Goal: Task Accomplishment & Management: Complete application form

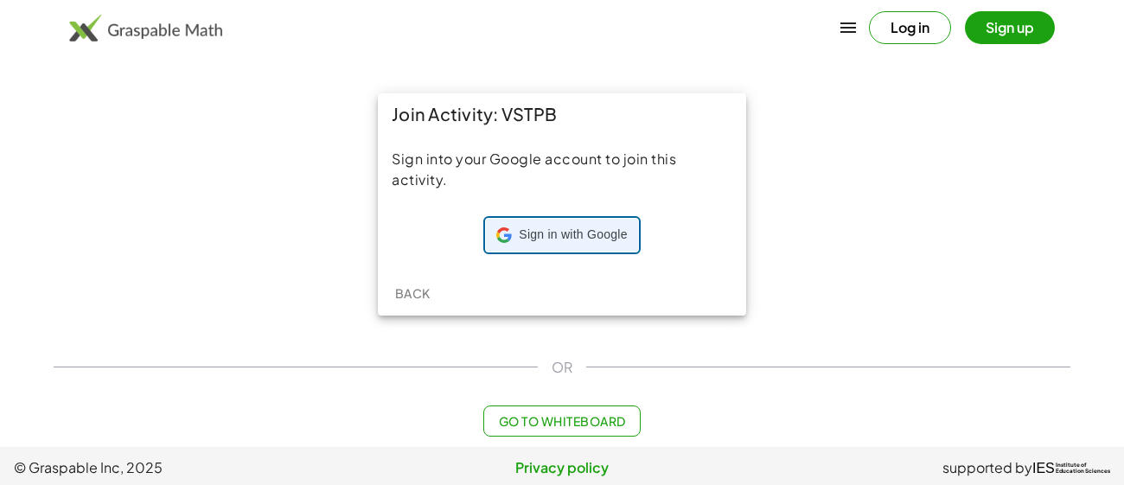
click at [580, 238] on span "Sign in with Google" at bounding box center [573, 235] width 108 height 17
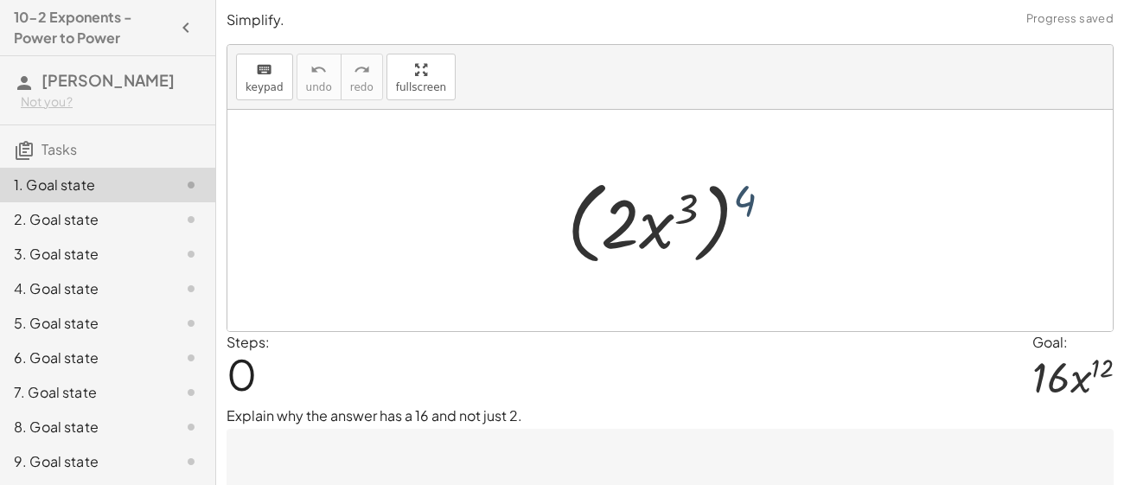
drag, startPoint x: 737, startPoint y: 204, endPoint x: 719, endPoint y: 204, distance: 18.2
click at [719, 204] on div at bounding box center [677, 220] width 236 height 99
drag, startPoint x: 738, startPoint y: 203, endPoint x: 681, endPoint y: 209, distance: 57.4
click at [681, 209] on div at bounding box center [677, 220] width 236 height 99
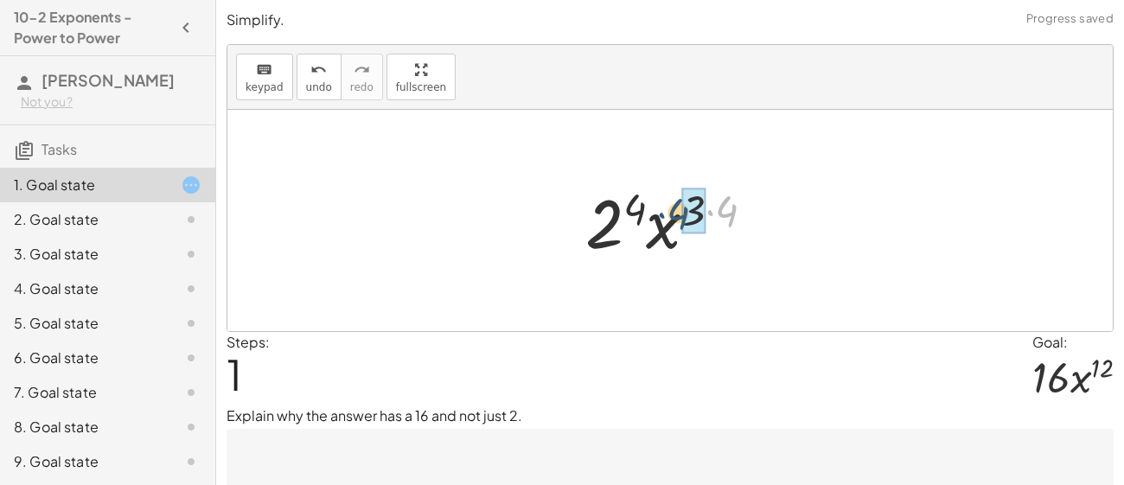
drag, startPoint x: 731, startPoint y: 208, endPoint x: 688, endPoint y: 209, distance: 42.4
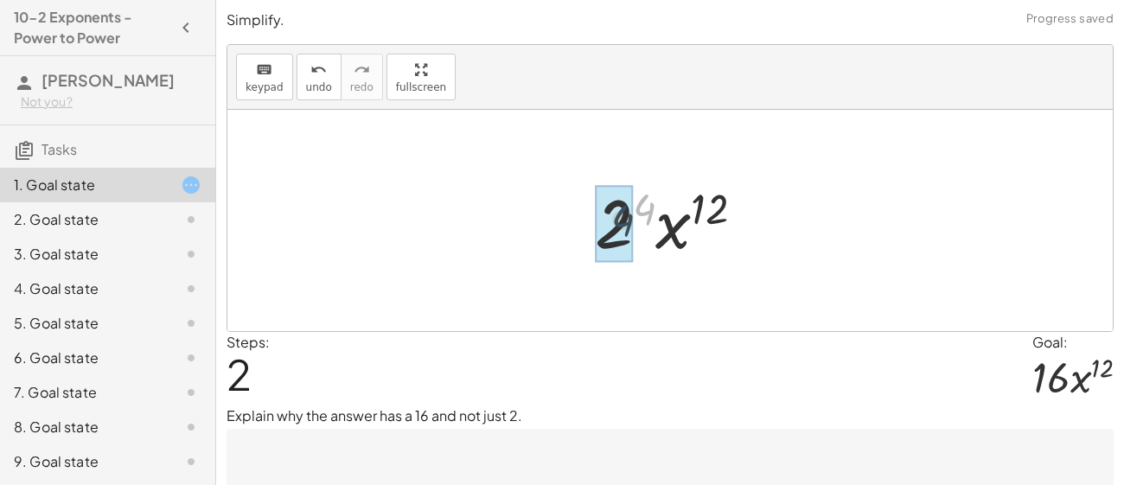
drag, startPoint x: 648, startPoint y: 205, endPoint x: 625, endPoint y: 219, distance: 26.4
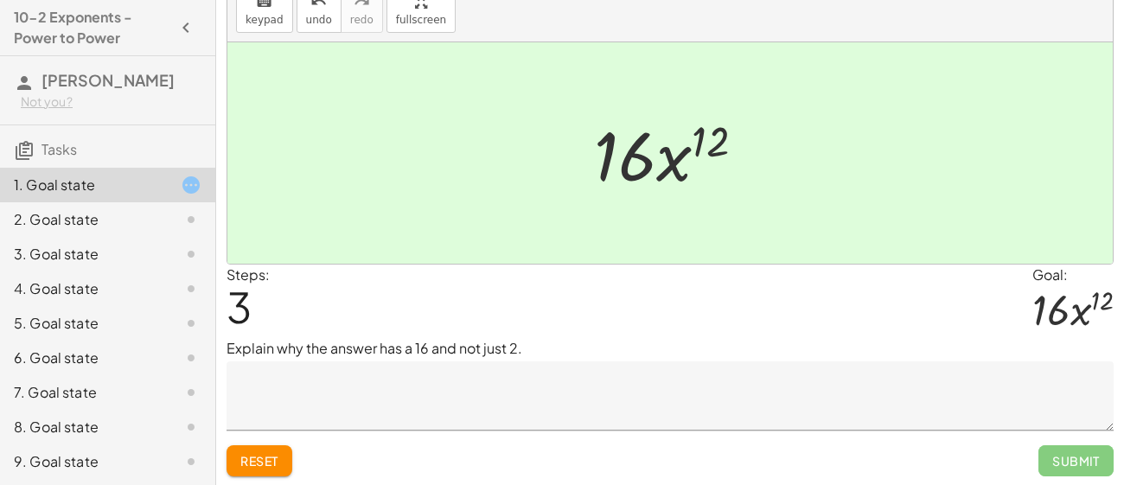
scroll to position [67, 0]
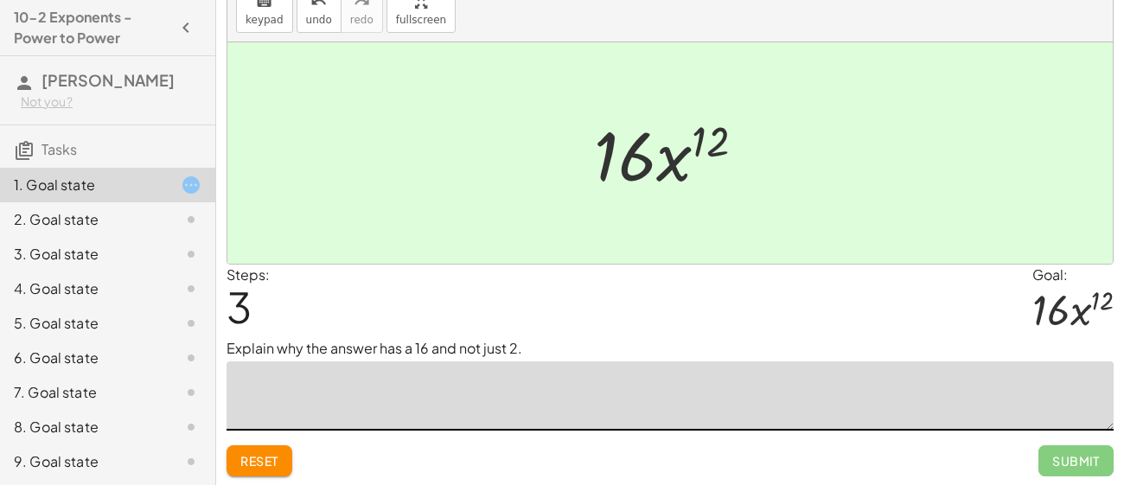
click at [620, 391] on textarea at bounding box center [670, 396] width 887 height 69
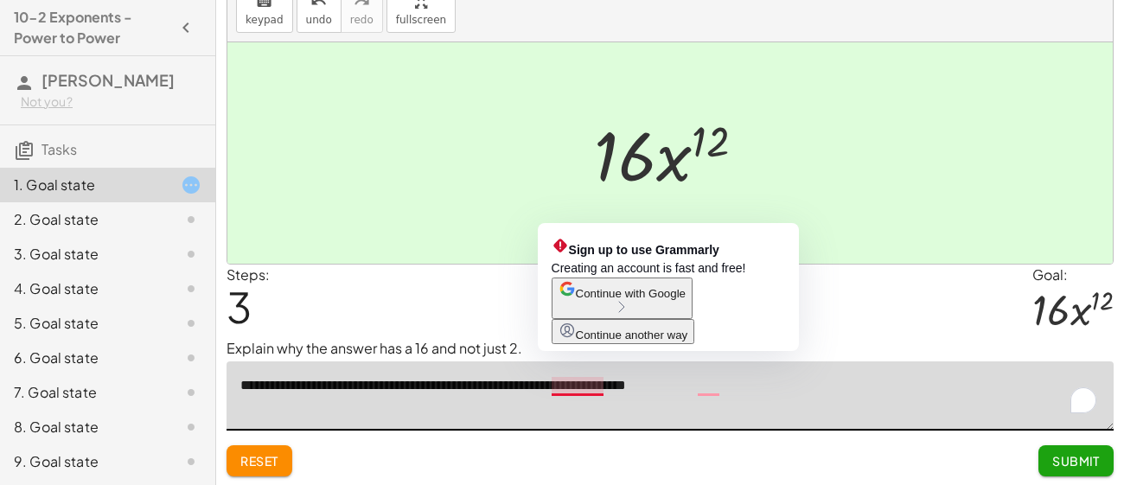
click at [583, 384] on textarea "**********" at bounding box center [670, 396] width 887 height 69
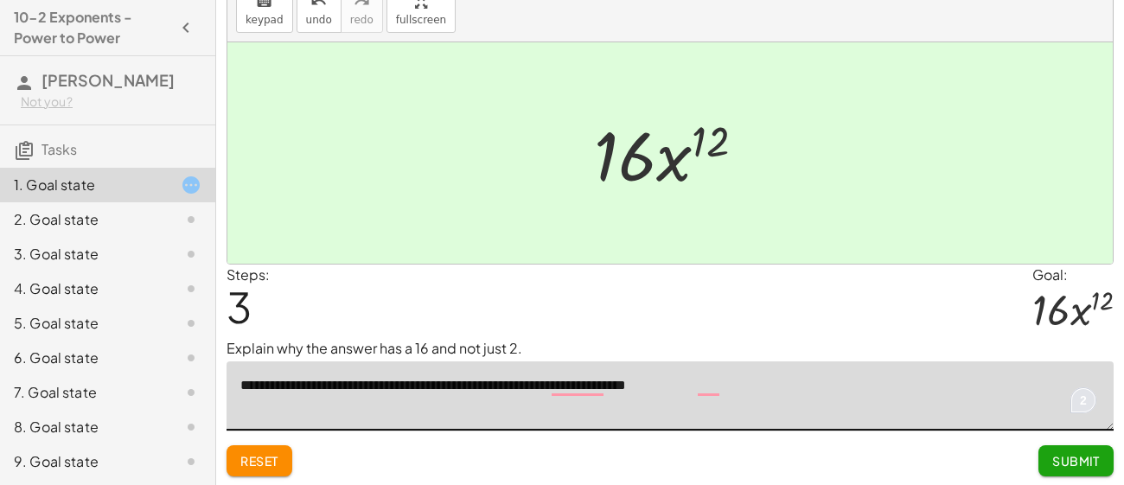
type textarea "**********"
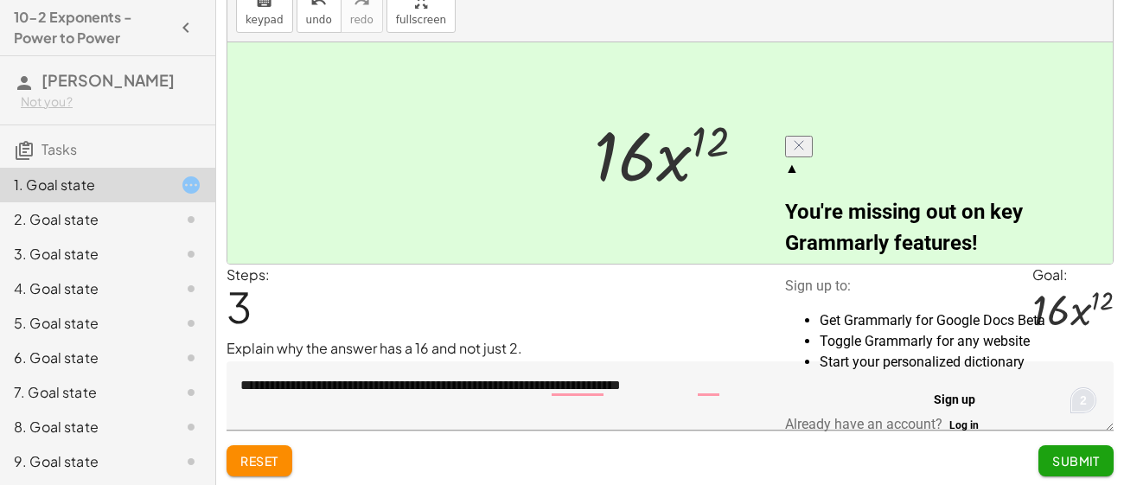
click at [813, 154] on button at bounding box center [799, 147] width 28 height 22
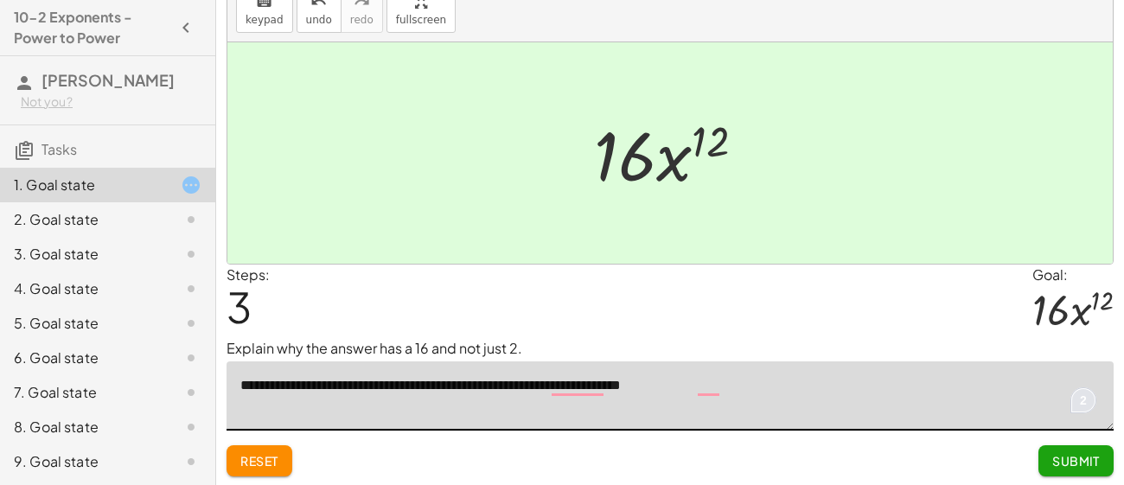
click at [591, 386] on textarea "**********" at bounding box center [670, 396] width 887 height 69
click at [579, 394] on textarea "**********" at bounding box center [670, 396] width 887 height 69
click at [576, 393] on textarea "**********" at bounding box center [670, 396] width 887 height 69
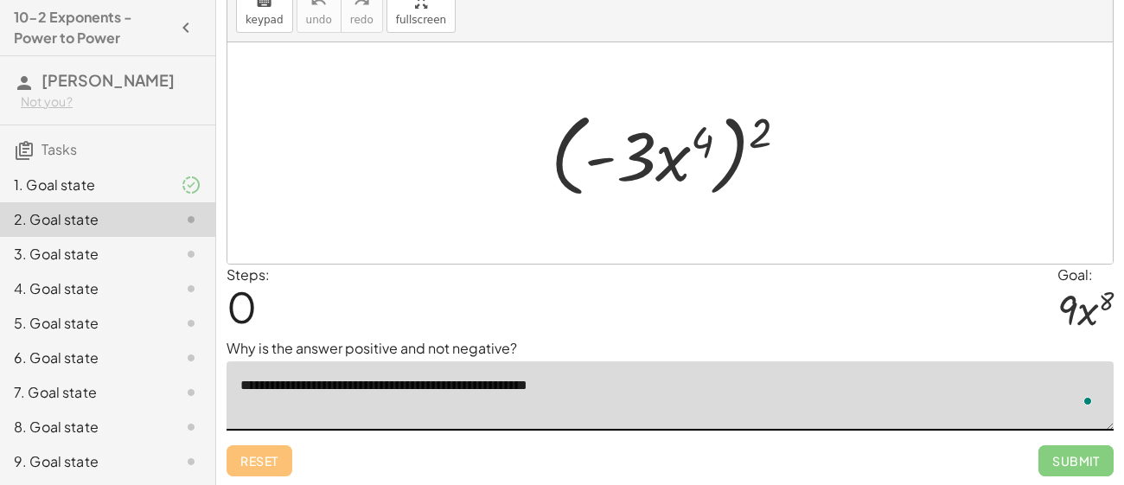
scroll to position [67, 0]
type textarea "**********"
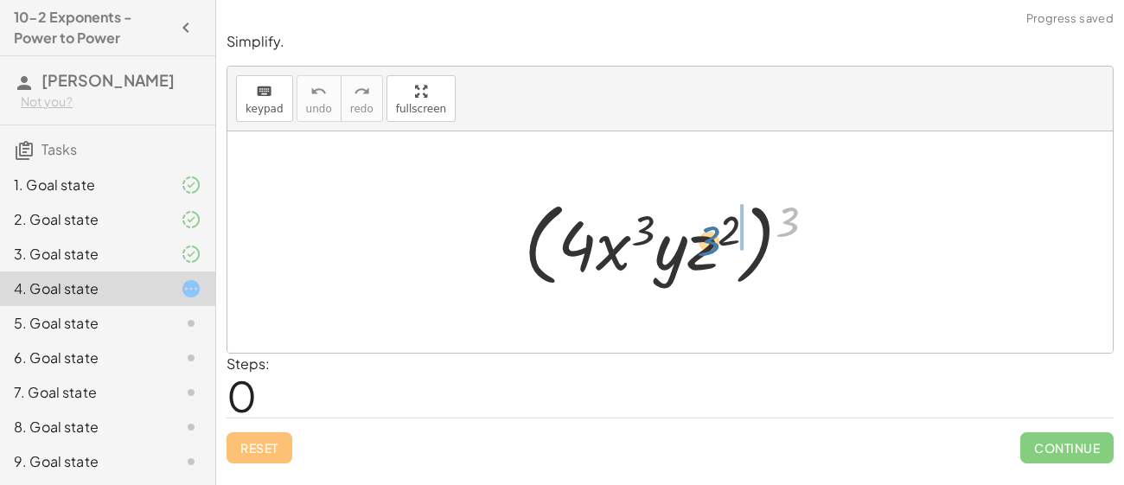
drag, startPoint x: 790, startPoint y: 214, endPoint x: 700, endPoint y: 238, distance: 93.1
click at [700, 238] on div at bounding box center [676, 242] width 323 height 99
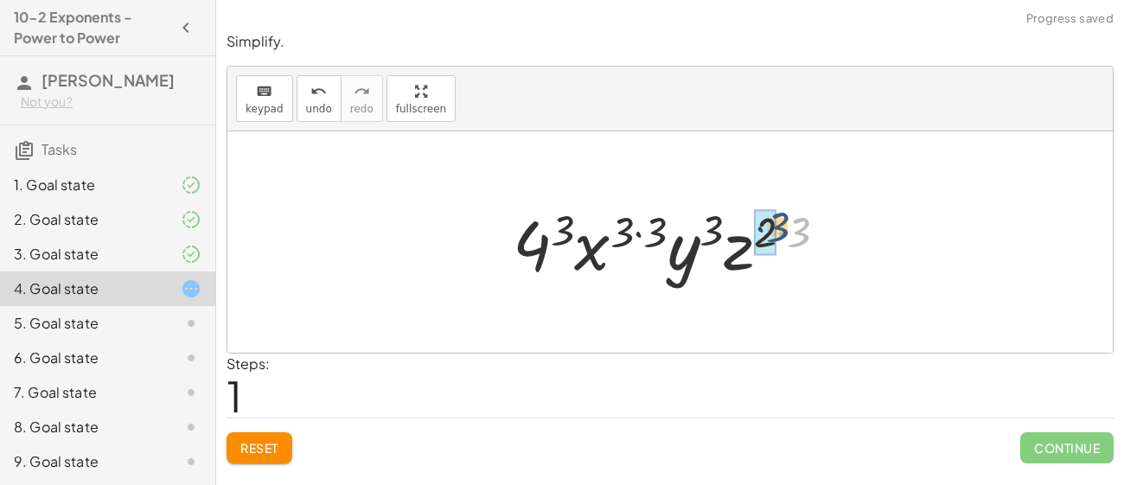
drag, startPoint x: 796, startPoint y: 237, endPoint x: 766, endPoint y: 231, distance: 30.0
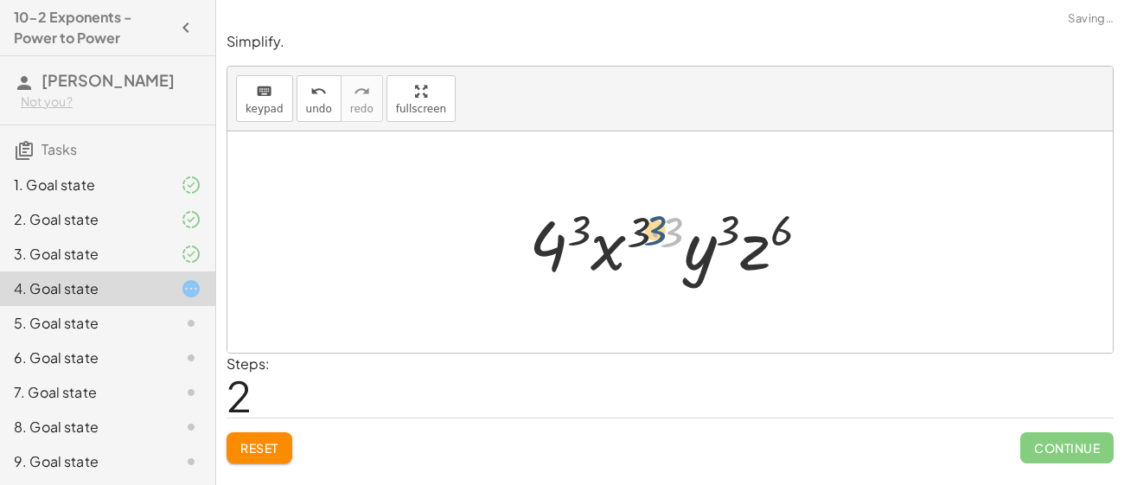
drag, startPoint x: 673, startPoint y: 228, endPoint x: 653, endPoint y: 227, distance: 20.0
click at [653, 227] on div at bounding box center [677, 242] width 312 height 89
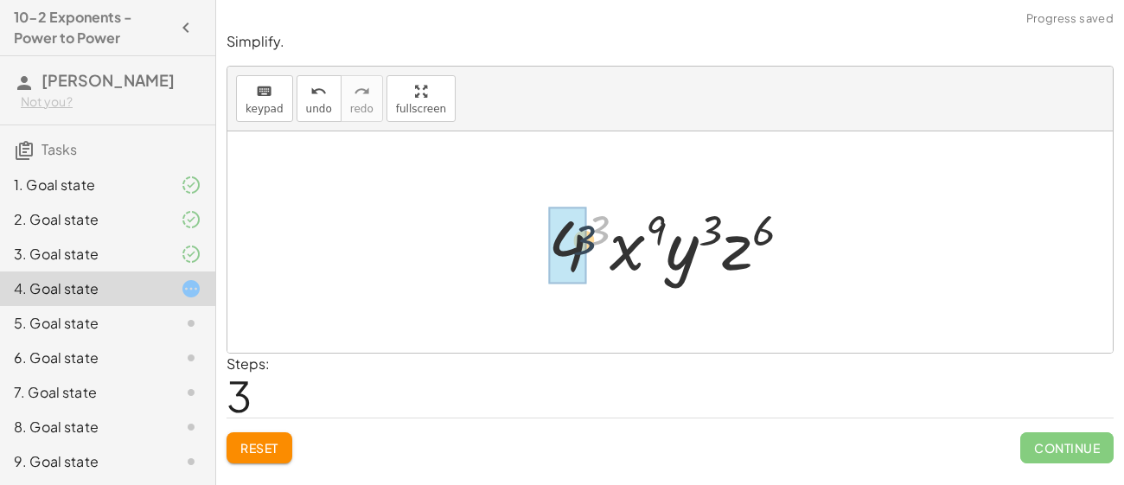
drag, startPoint x: 598, startPoint y: 228, endPoint x: 578, endPoint y: 244, distance: 25.9
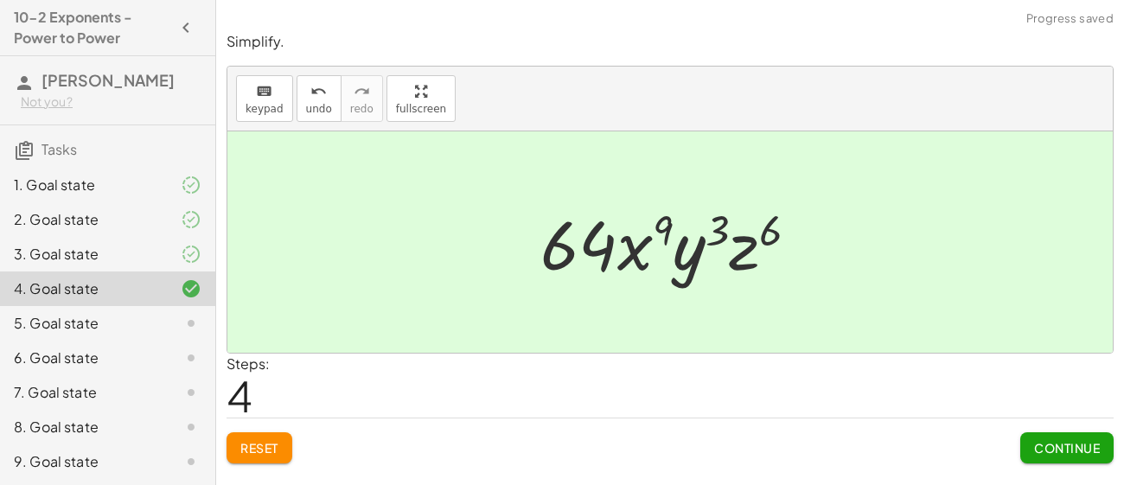
click at [1071, 449] on span "Continue" at bounding box center [1067, 448] width 66 height 16
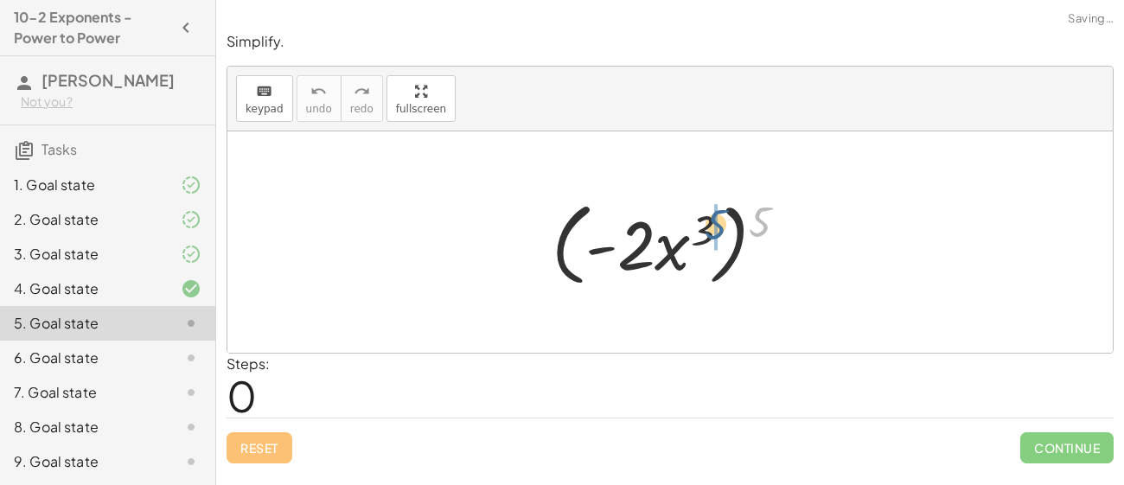
drag, startPoint x: 757, startPoint y: 228, endPoint x: 709, endPoint y: 231, distance: 47.6
click at [709, 231] on div at bounding box center [676, 242] width 267 height 99
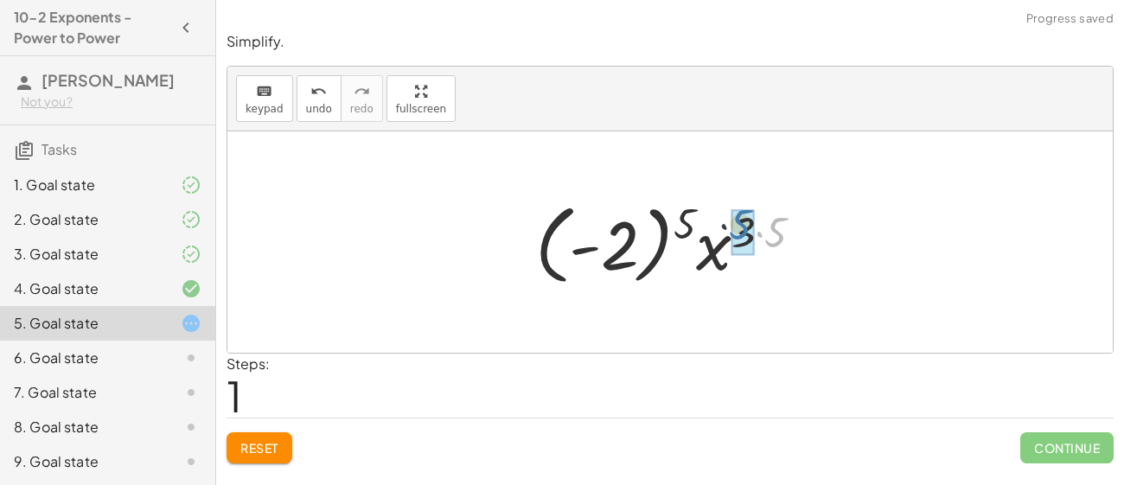
drag, startPoint x: 782, startPoint y: 237, endPoint x: 744, endPoint y: 228, distance: 39.0
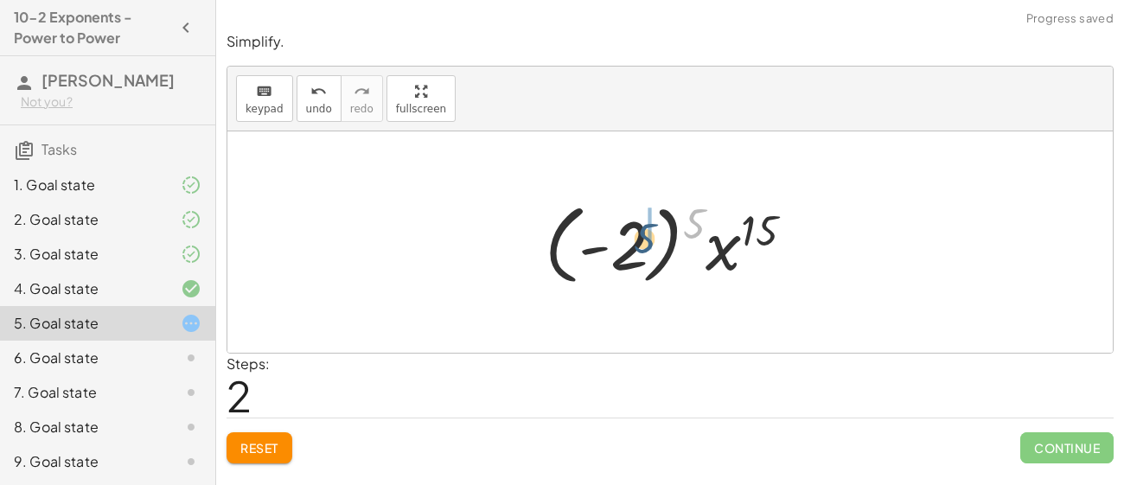
drag, startPoint x: 691, startPoint y: 224, endPoint x: 633, endPoint y: 243, distance: 61.0
click at [633, 243] on div at bounding box center [676, 243] width 280 height 96
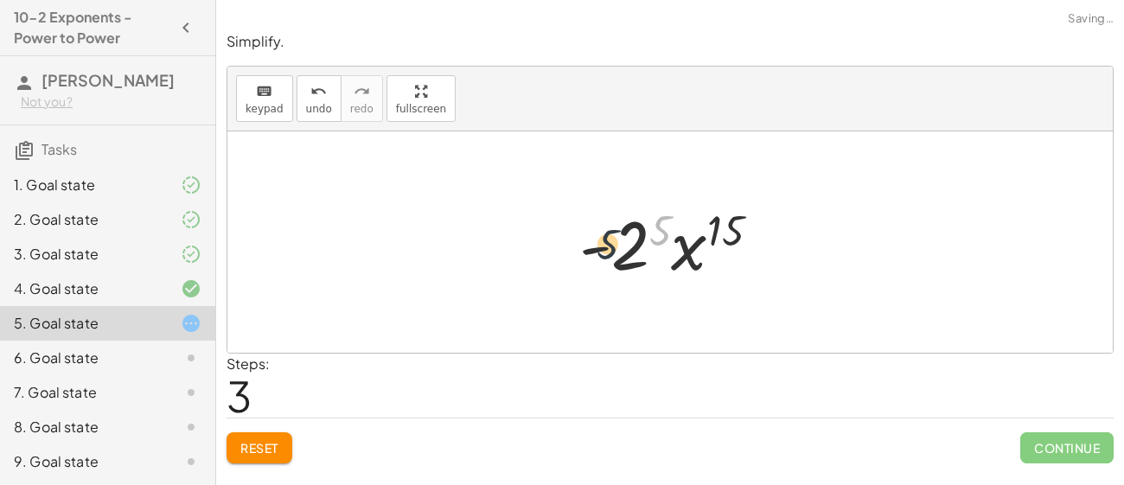
drag, startPoint x: 659, startPoint y: 234, endPoint x: 587, endPoint y: 253, distance: 74.3
click at [587, 253] on div at bounding box center [677, 242] width 212 height 89
drag, startPoint x: 654, startPoint y: 232, endPoint x: 620, endPoint y: 236, distance: 34.0
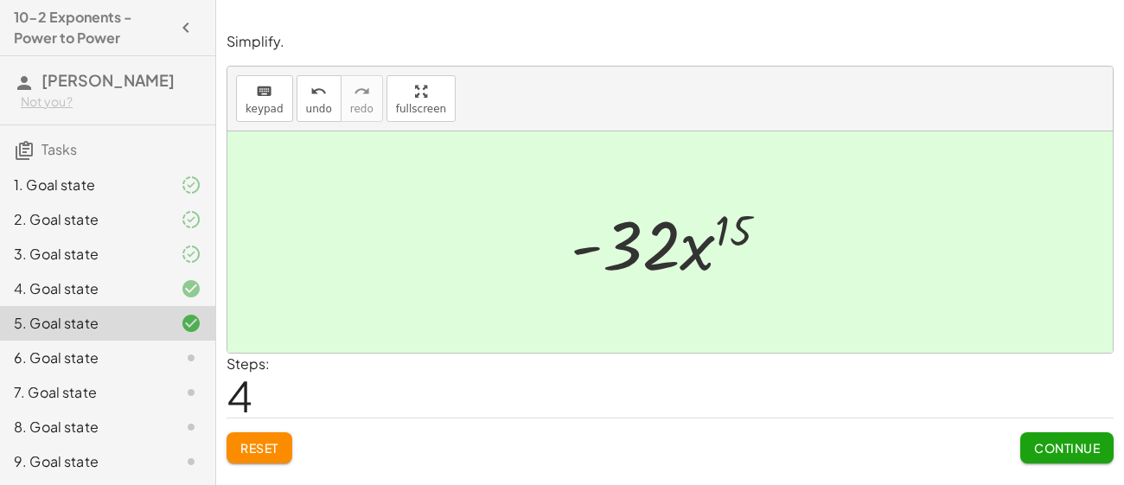
click at [1068, 451] on span "Continue" at bounding box center [1067, 448] width 66 height 16
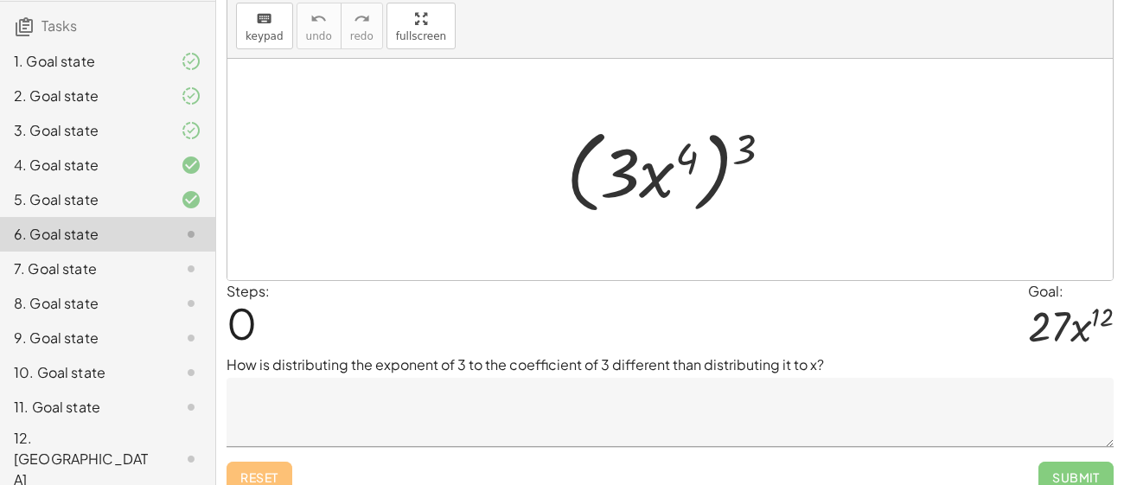
scroll to position [67, 0]
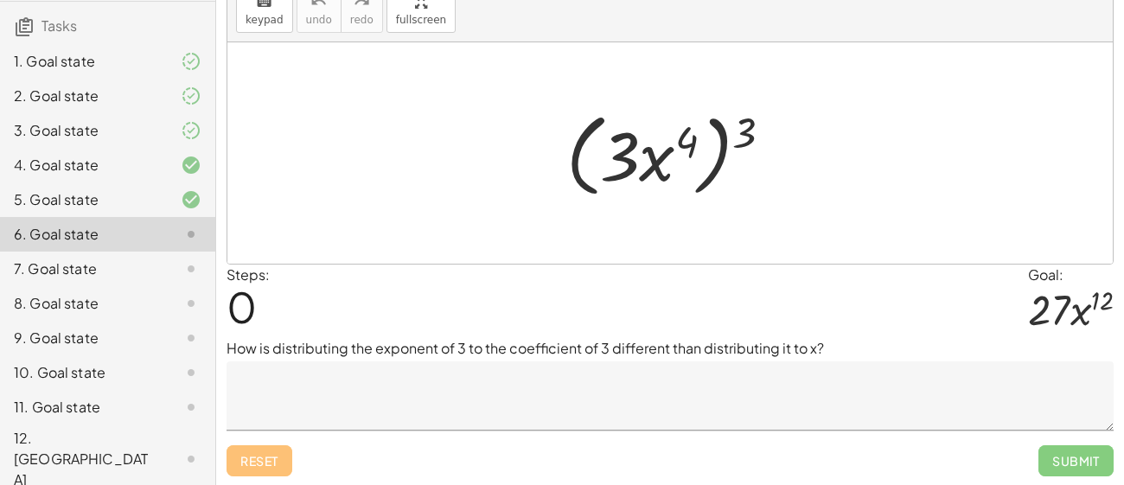
click at [578, 374] on textarea at bounding box center [670, 396] width 887 height 69
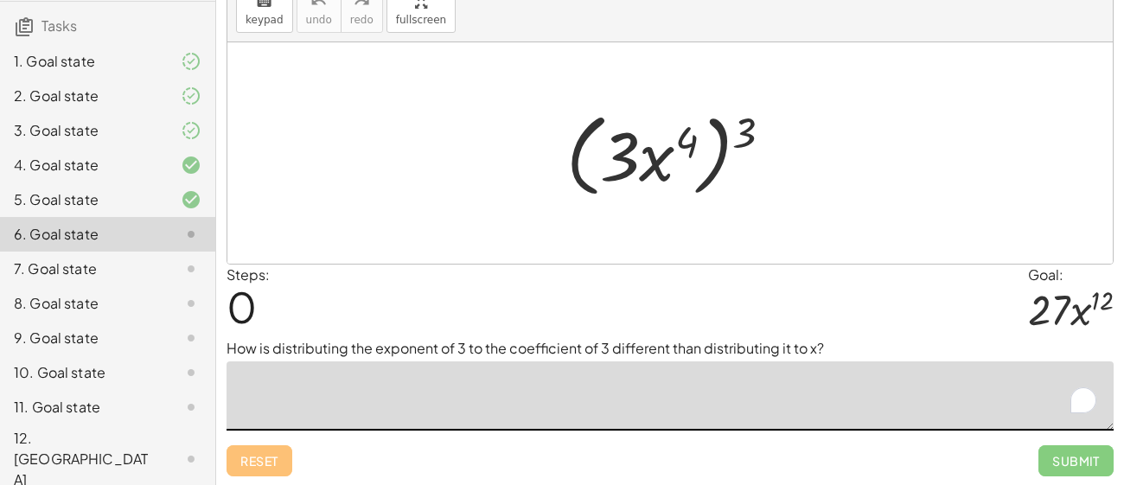
click at [606, 400] on textarea "To enrich screen reader interactions, please activate Accessibility in Grammarl…" at bounding box center [670, 396] width 887 height 69
type textarea "*"
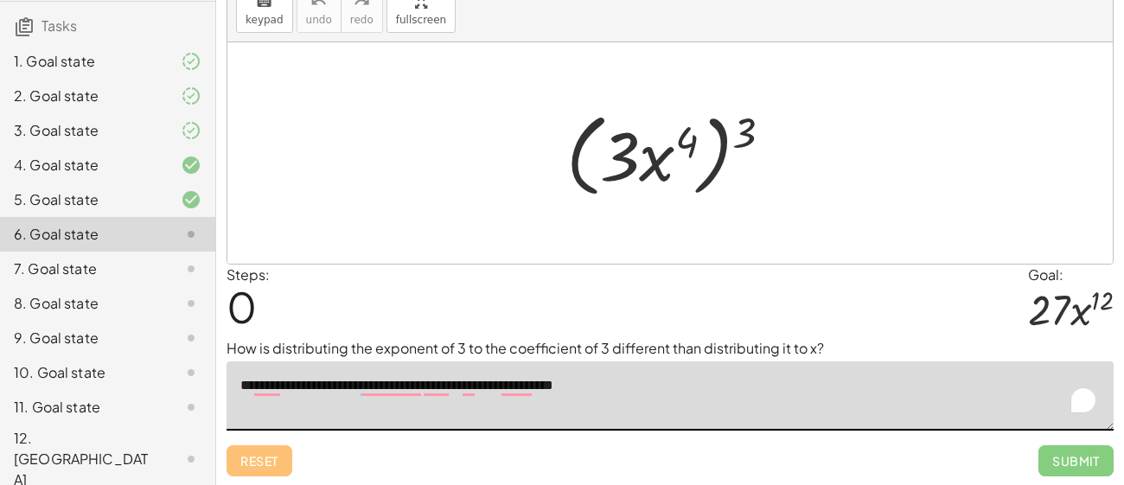
click at [406, 395] on textarea "**********" at bounding box center [670, 396] width 887 height 69
click at [407, 387] on textarea "**********" at bounding box center [670, 396] width 887 height 69
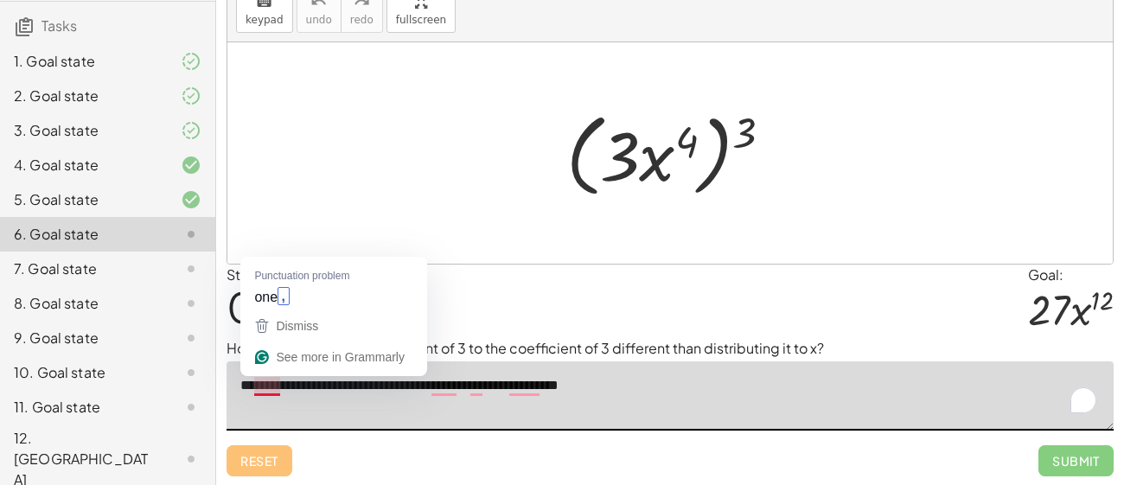
click at [265, 384] on textarea "**********" at bounding box center [670, 396] width 887 height 69
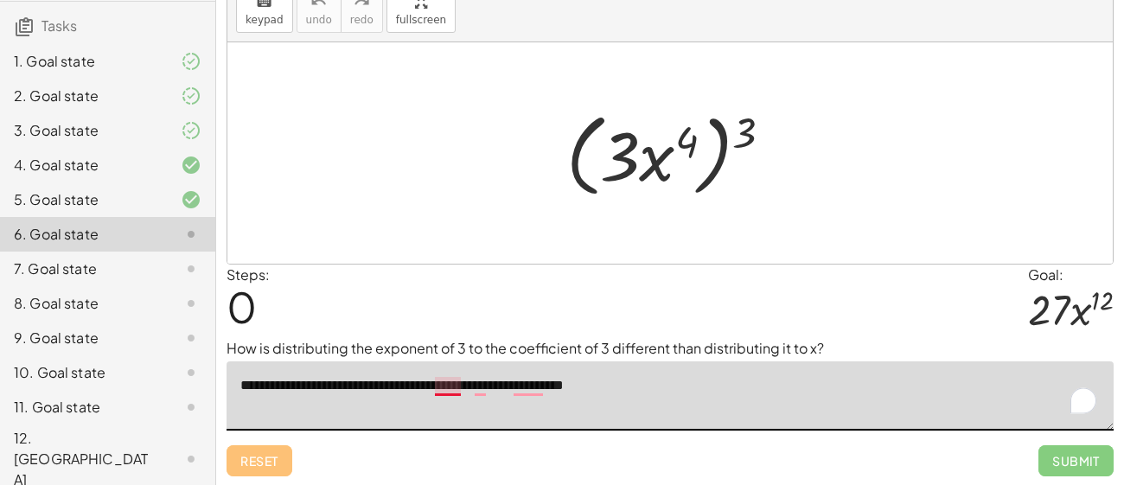
click at [449, 386] on textarea "**********" at bounding box center [670, 396] width 887 height 69
click at [486, 383] on textarea "**********" at bounding box center [670, 396] width 887 height 69
click at [544, 390] on textarea "**********" at bounding box center [670, 396] width 887 height 69
drag, startPoint x: 750, startPoint y: 139, endPoint x: 689, endPoint y: 142, distance: 60.6
click at [689, 142] on div at bounding box center [677, 153] width 238 height 99
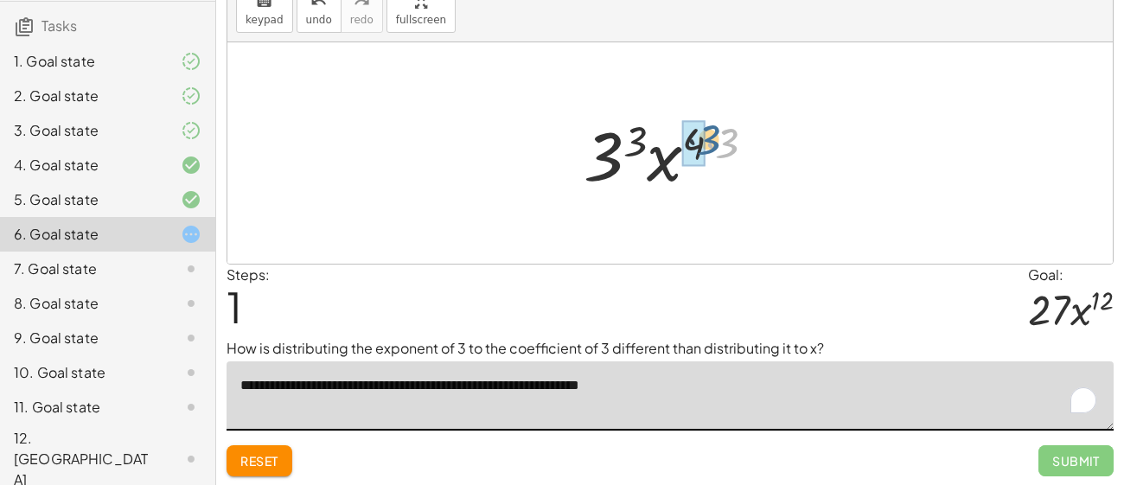
drag, startPoint x: 732, startPoint y: 138, endPoint x: 708, endPoint y: 135, distance: 23.6
click at [708, 135] on div at bounding box center [676, 153] width 202 height 89
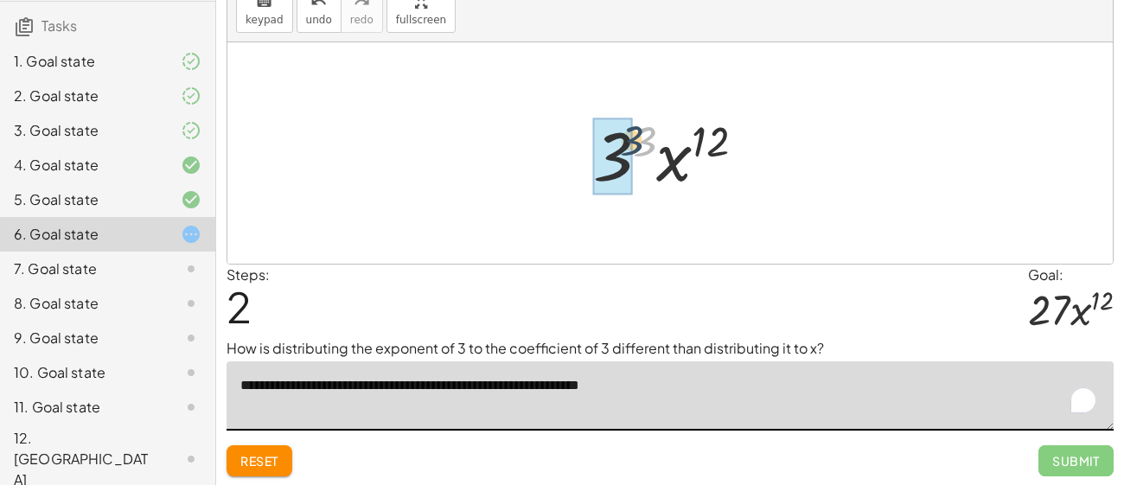
drag, startPoint x: 648, startPoint y: 138, endPoint x: 632, endPoint y: 138, distance: 15.6
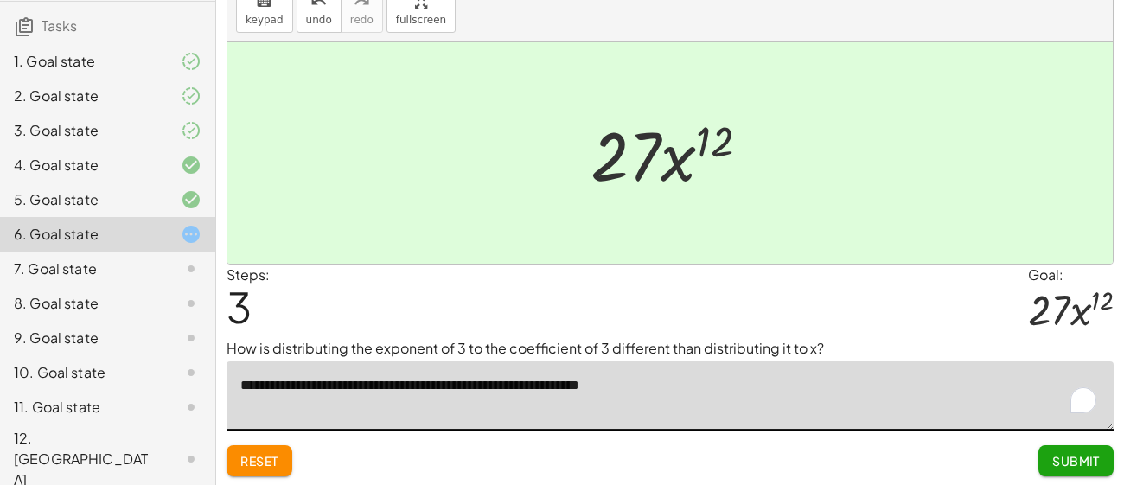
type textarea "**********"
click at [1088, 466] on span "Submit" at bounding box center [1077, 461] width 48 height 16
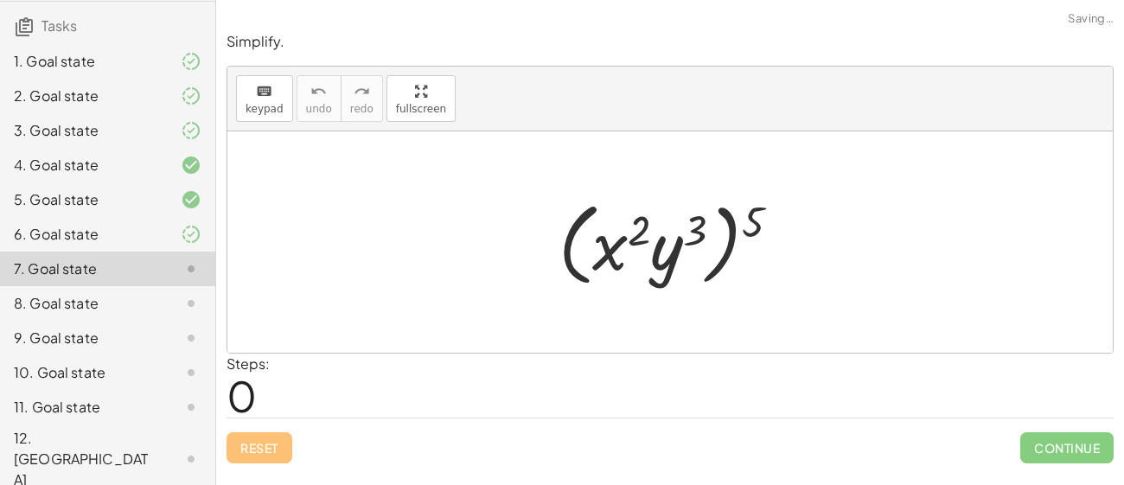
scroll to position [0, 0]
click at [733, 411] on div "Steps: 0" at bounding box center [670, 386] width 887 height 64
drag, startPoint x: 746, startPoint y: 227, endPoint x: 688, endPoint y: 237, distance: 58.9
click at [688, 237] on div at bounding box center [676, 242] width 253 height 99
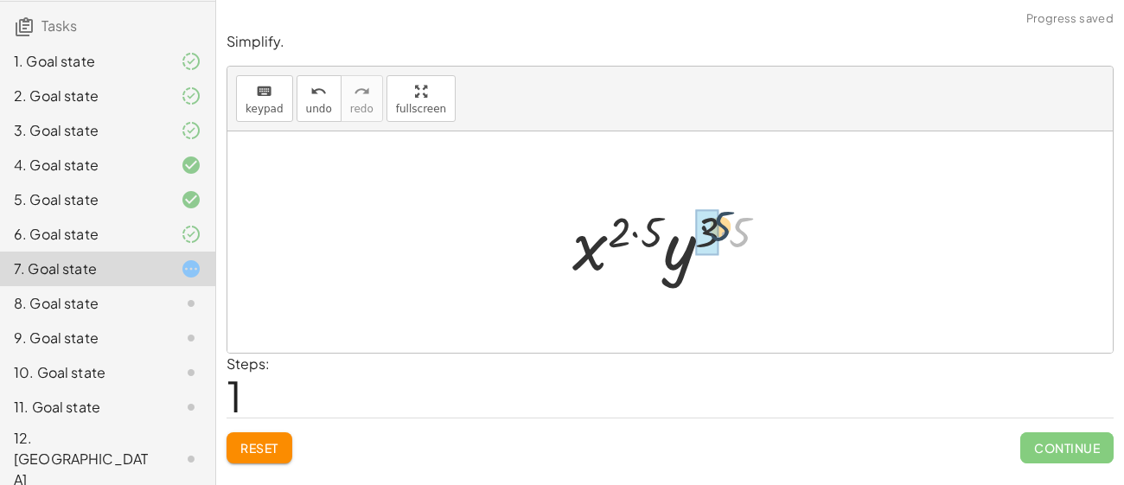
drag, startPoint x: 741, startPoint y: 239, endPoint x: 717, endPoint y: 233, distance: 25.0
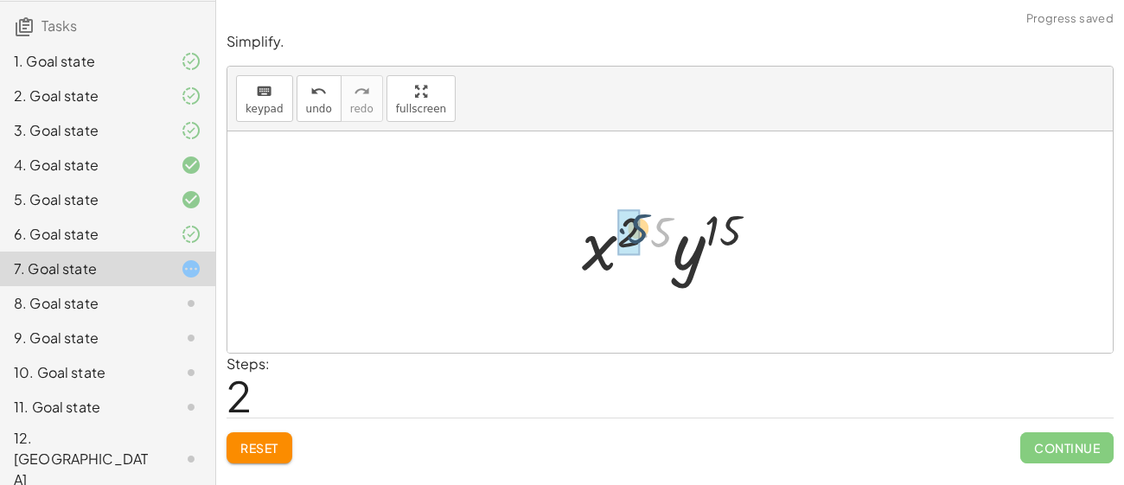
drag, startPoint x: 663, startPoint y: 227, endPoint x: 637, endPoint y: 223, distance: 26.2
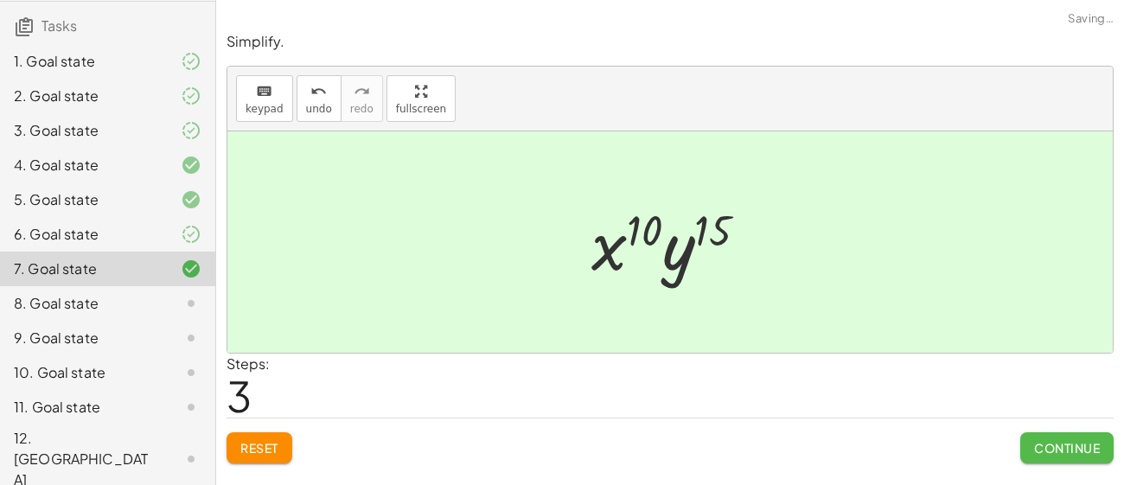
click at [1046, 440] on span "Continue" at bounding box center [1067, 448] width 66 height 16
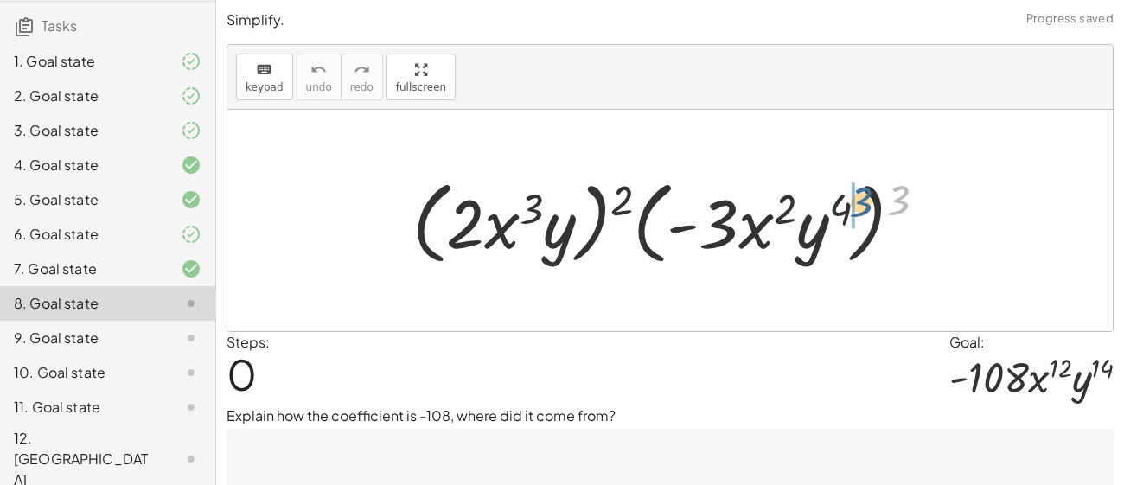
drag, startPoint x: 899, startPoint y: 203, endPoint x: 847, endPoint y: 210, distance: 52.4
click at [847, 210] on div at bounding box center [677, 220] width 546 height 99
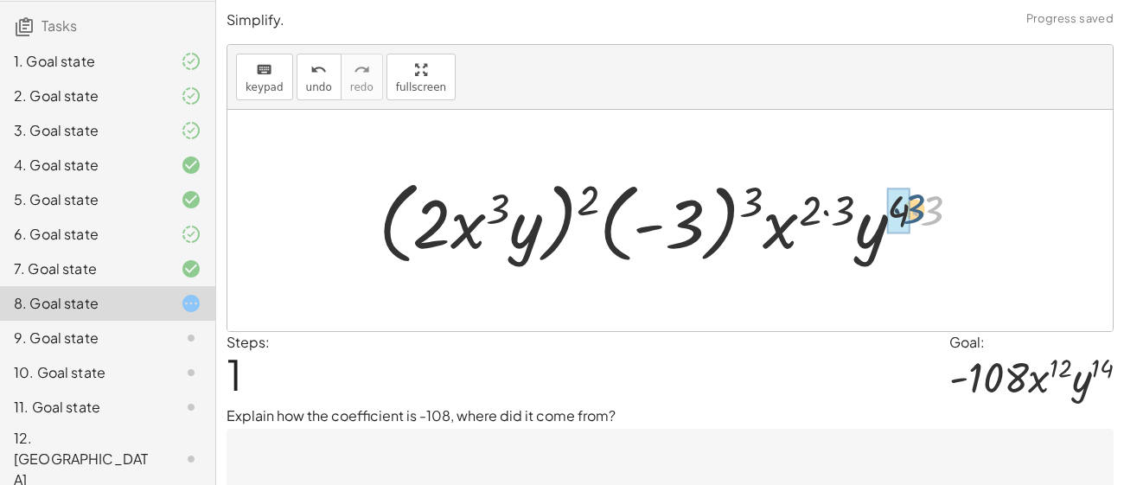
drag, startPoint x: 925, startPoint y: 214, endPoint x: 906, endPoint y: 213, distance: 18.2
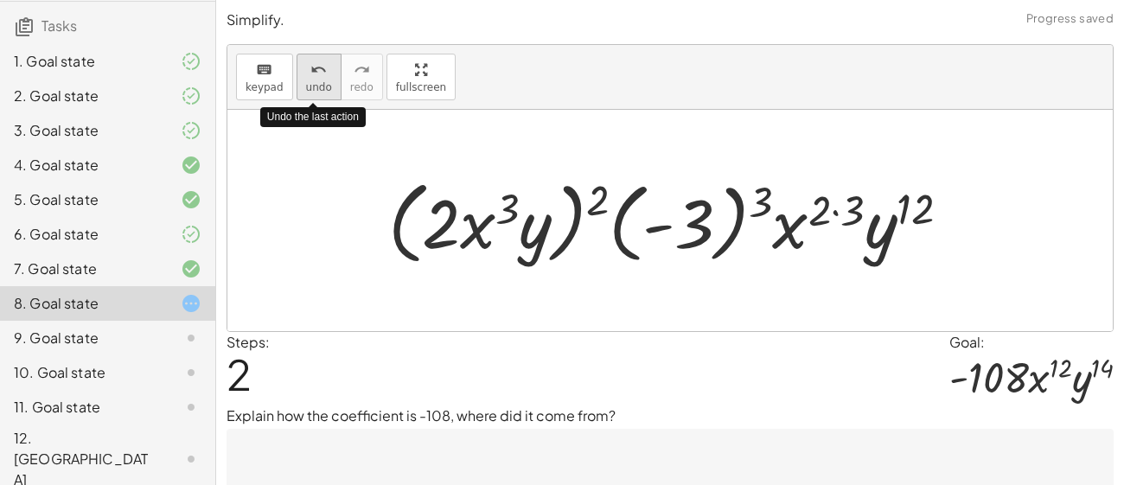
click at [300, 66] on button "undo undo" at bounding box center [319, 77] width 45 height 47
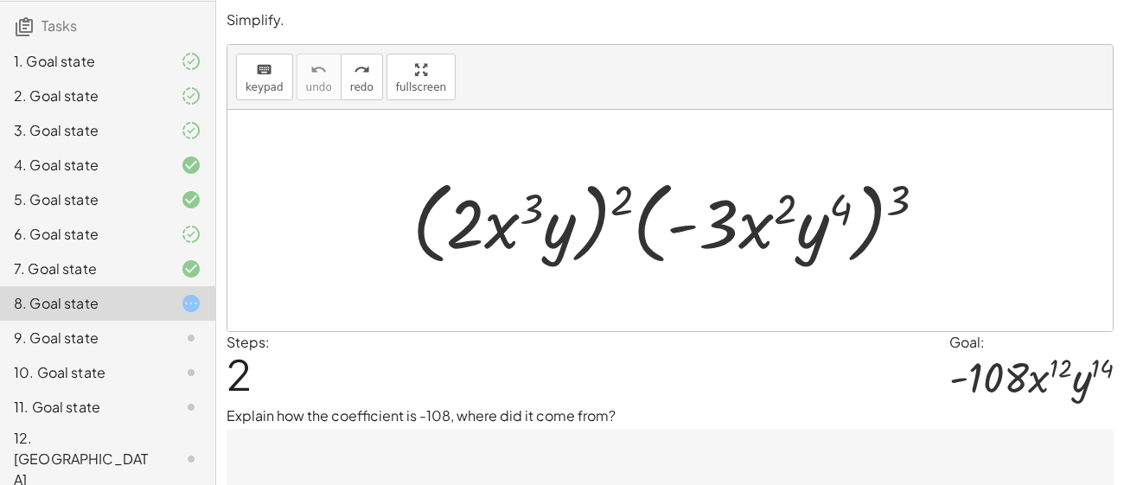
click at [116, 348] on div "9. Goal state" at bounding box center [83, 338] width 139 height 21
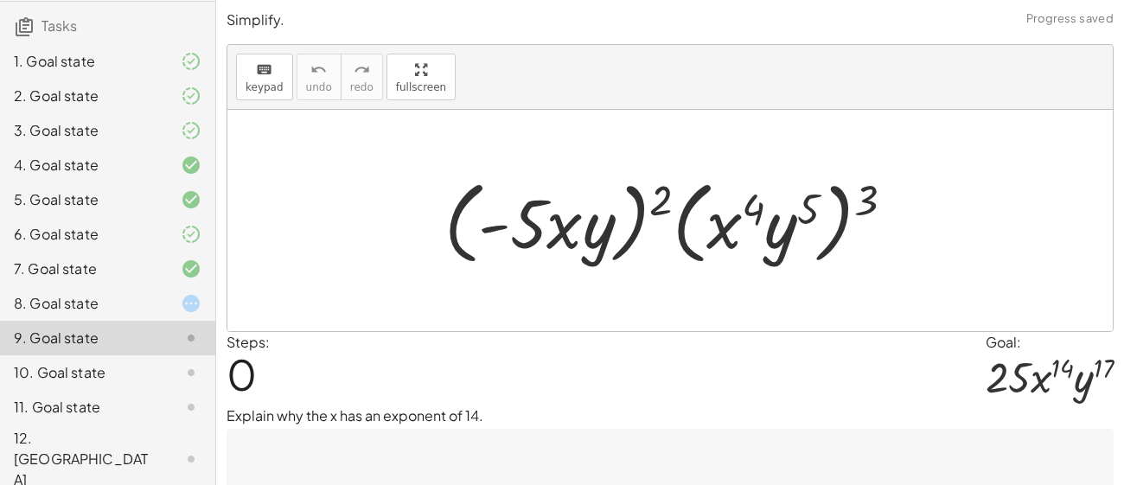
click at [139, 383] on div "10. Goal state" at bounding box center [83, 372] width 139 height 21
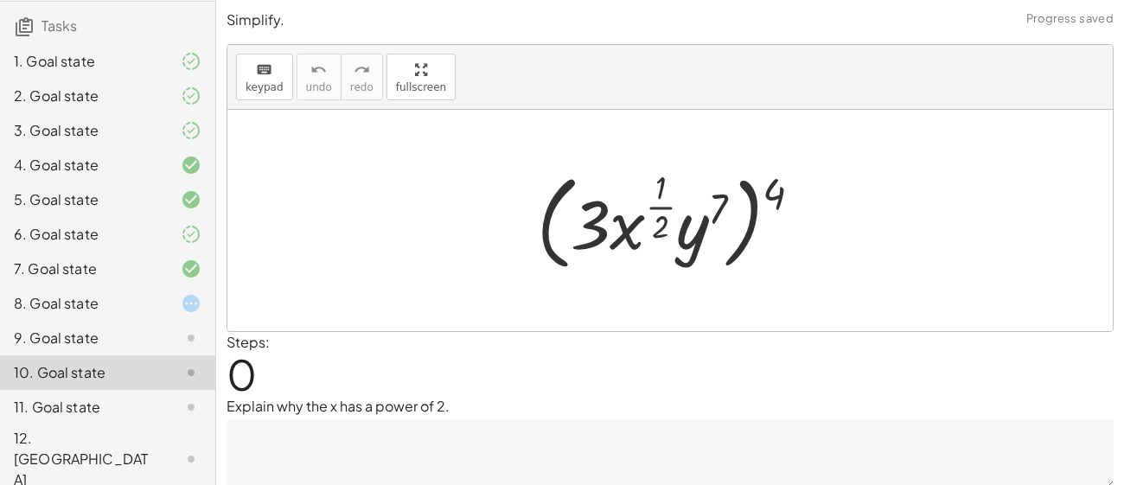
click at [148, 418] on div "11. Goal state" at bounding box center [83, 407] width 139 height 21
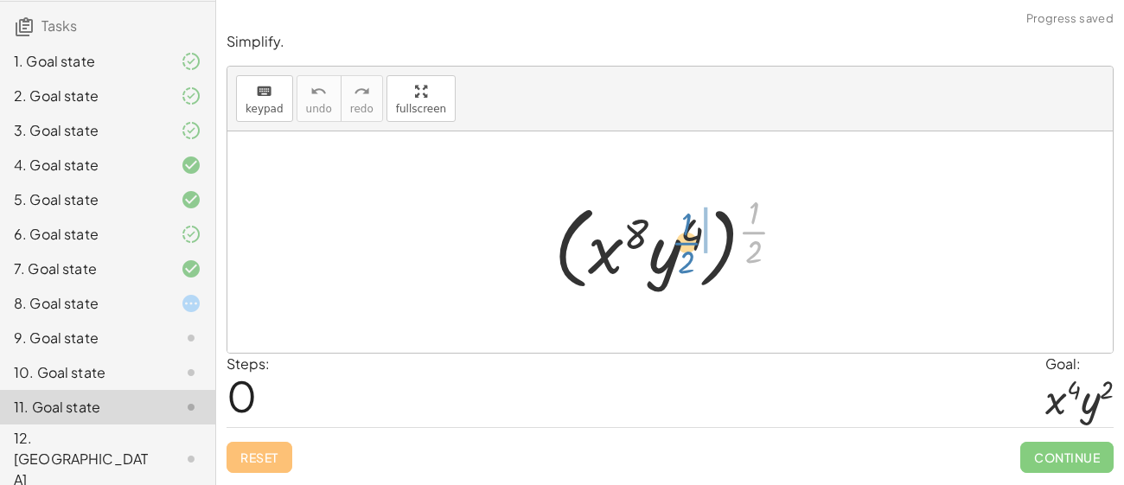
drag, startPoint x: 752, startPoint y: 232, endPoint x: 683, endPoint y: 243, distance: 70.1
click at [683, 243] on div at bounding box center [677, 242] width 262 height 107
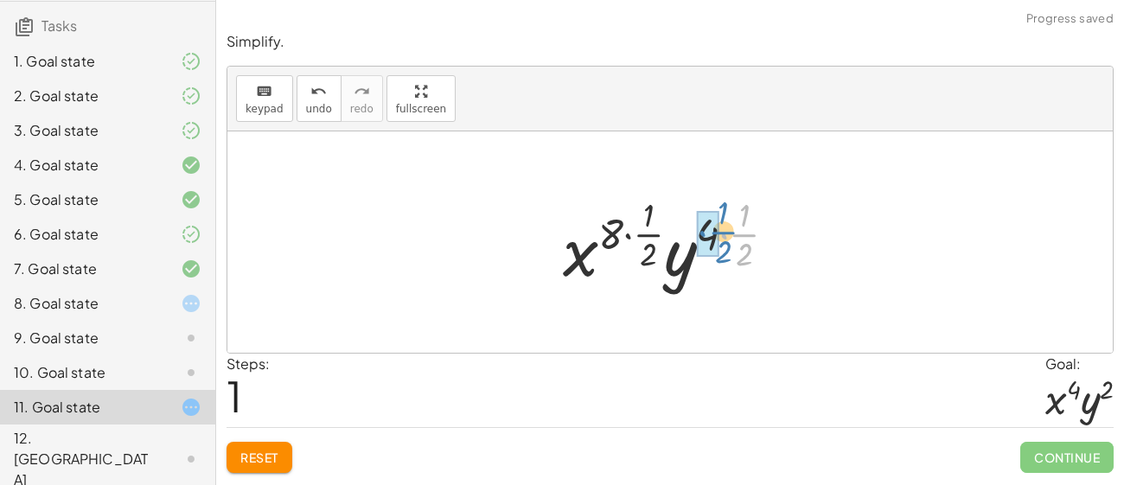
drag, startPoint x: 733, startPoint y: 234, endPoint x: 710, endPoint y: 232, distance: 22.6
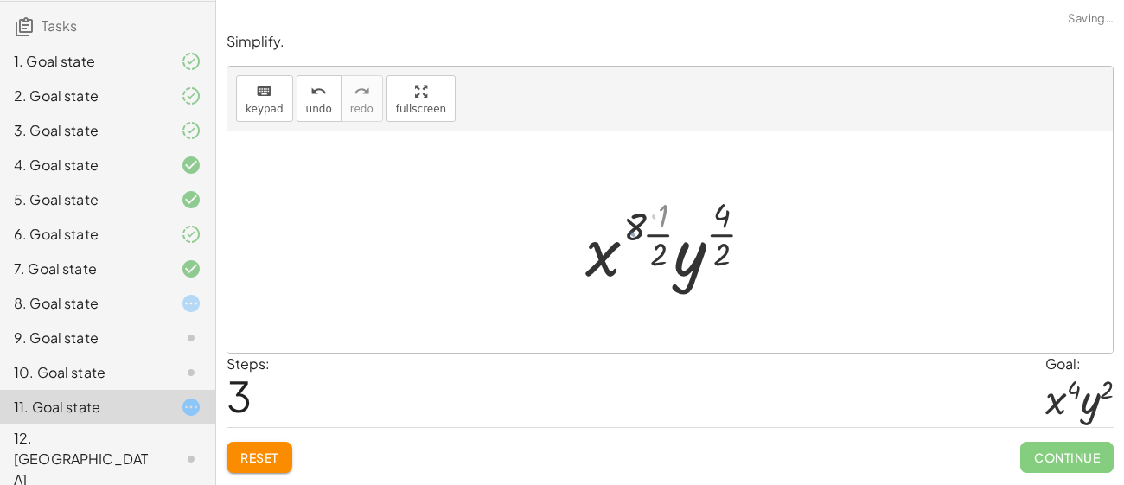
click at [624, 227] on div at bounding box center [676, 242] width 178 height 102
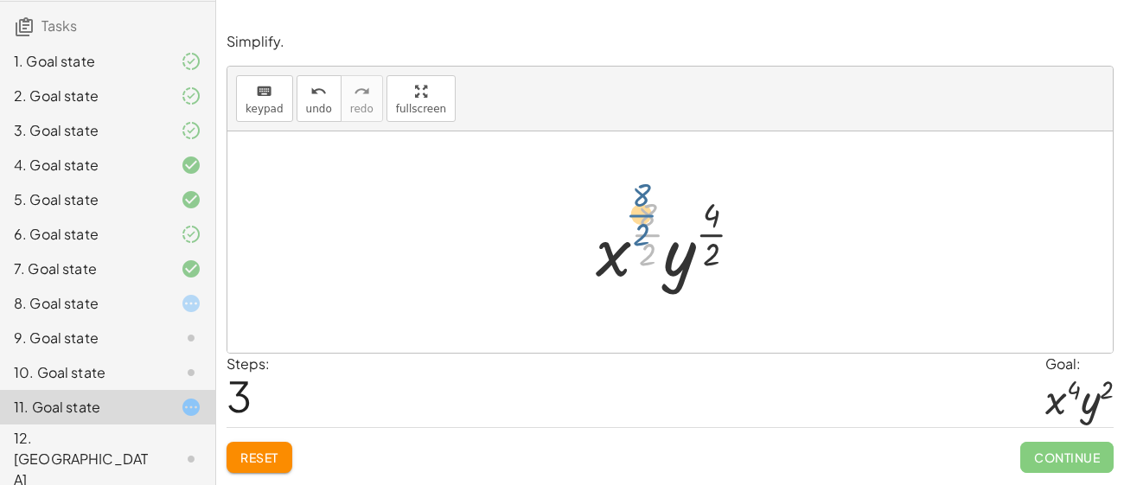
drag, startPoint x: 652, startPoint y: 241, endPoint x: 646, endPoint y: 221, distance: 20.8
click at [646, 221] on div at bounding box center [676, 242] width 178 height 102
click at [641, 228] on div at bounding box center [676, 242] width 178 height 102
drag, startPoint x: 643, startPoint y: 214, endPoint x: 645, endPoint y: 247, distance: 33.8
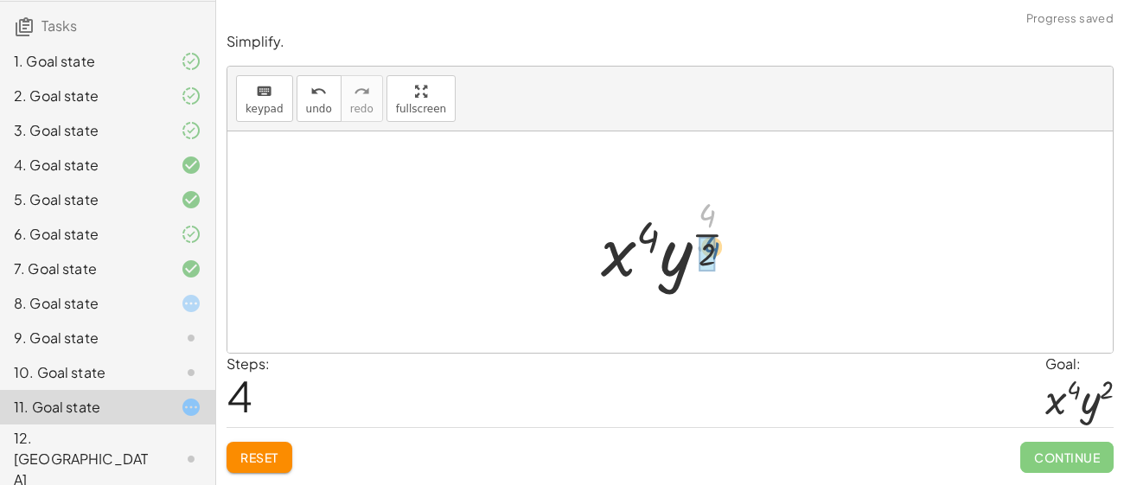
drag, startPoint x: 711, startPoint y: 212, endPoint x: 716, endPoint y: 248, distance: 36.7
click at [716, 248] on div at bounding box center [677, 242] width 170 height 102
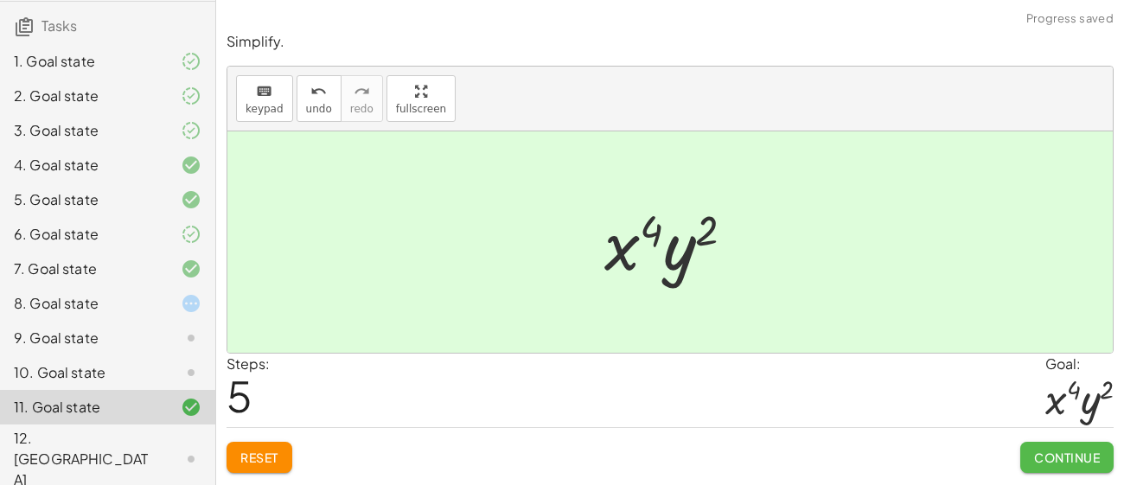
click at [1089, 462] on span "Continue" at bounding box center [1067, 458] width 66 height 16
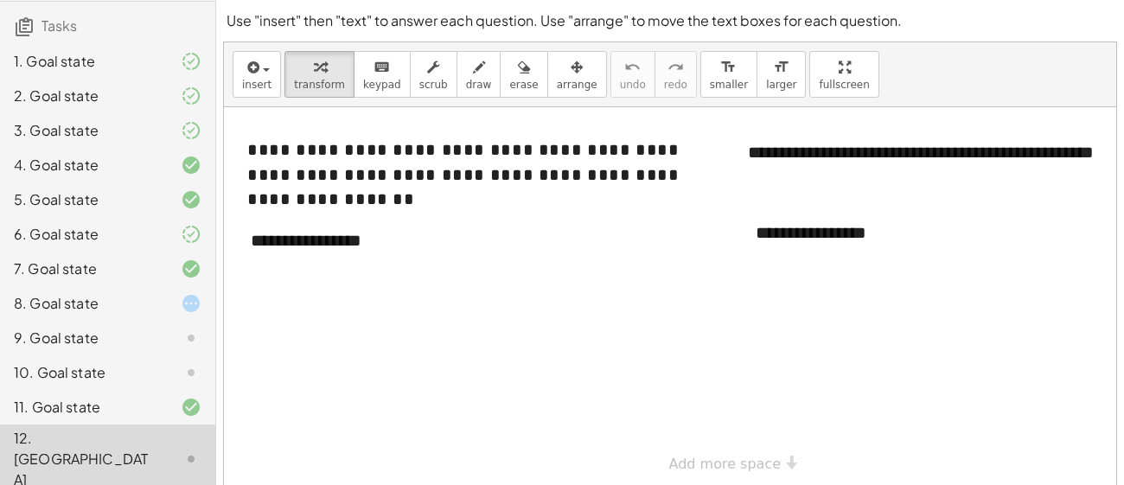
click at [182, 314] on icon at bounding box center [191, 303] width 21 height 21
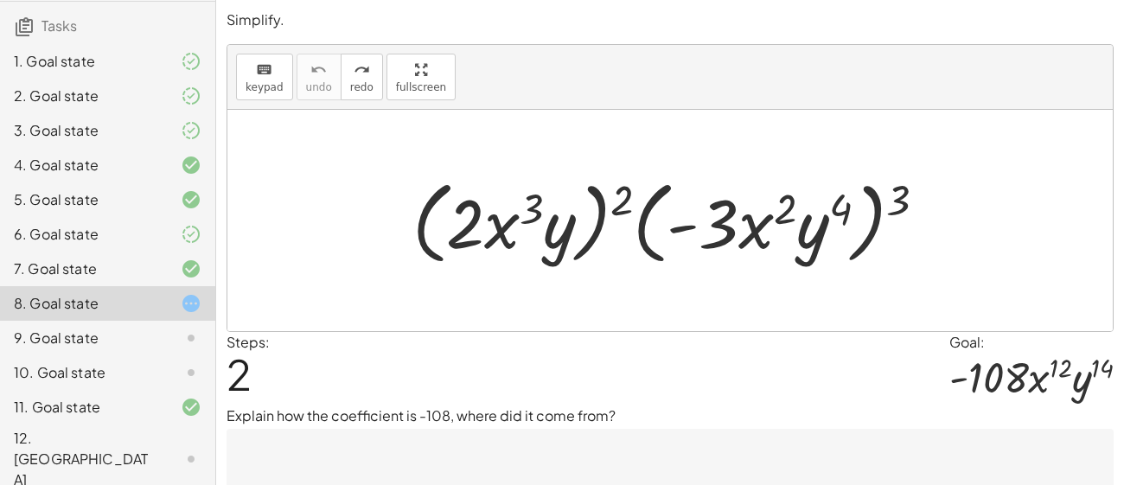
click at [77, 383] on div "10. Goal state" at bounding box center [83, 372] width 139 height 21
